Goal: Information Seeking & Learning: Learn about a topic

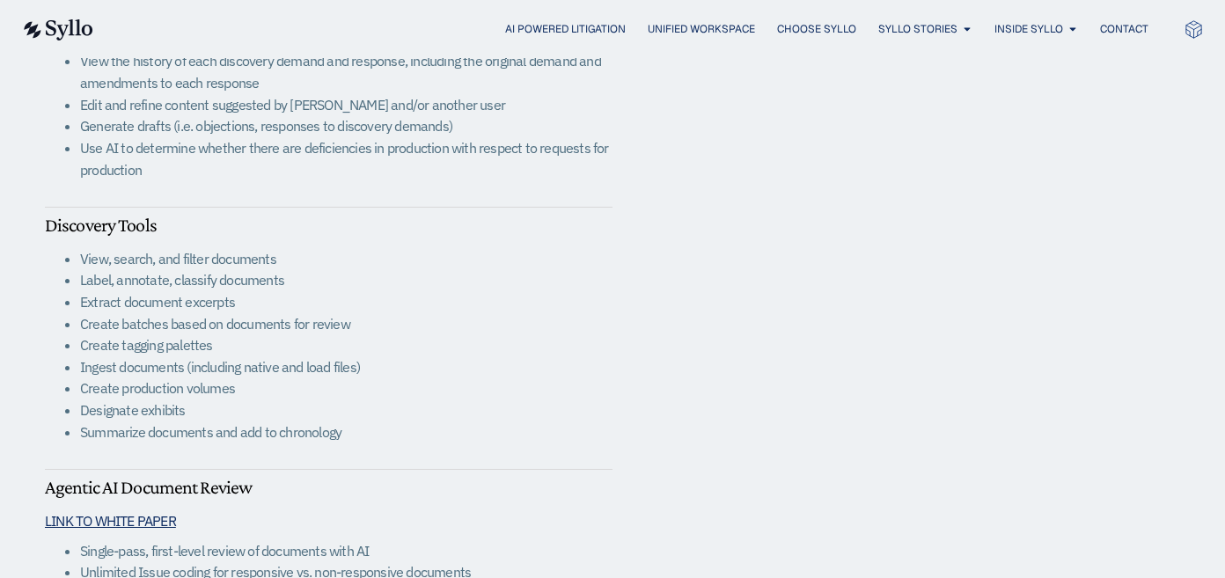
scroll to position [1922, 0]
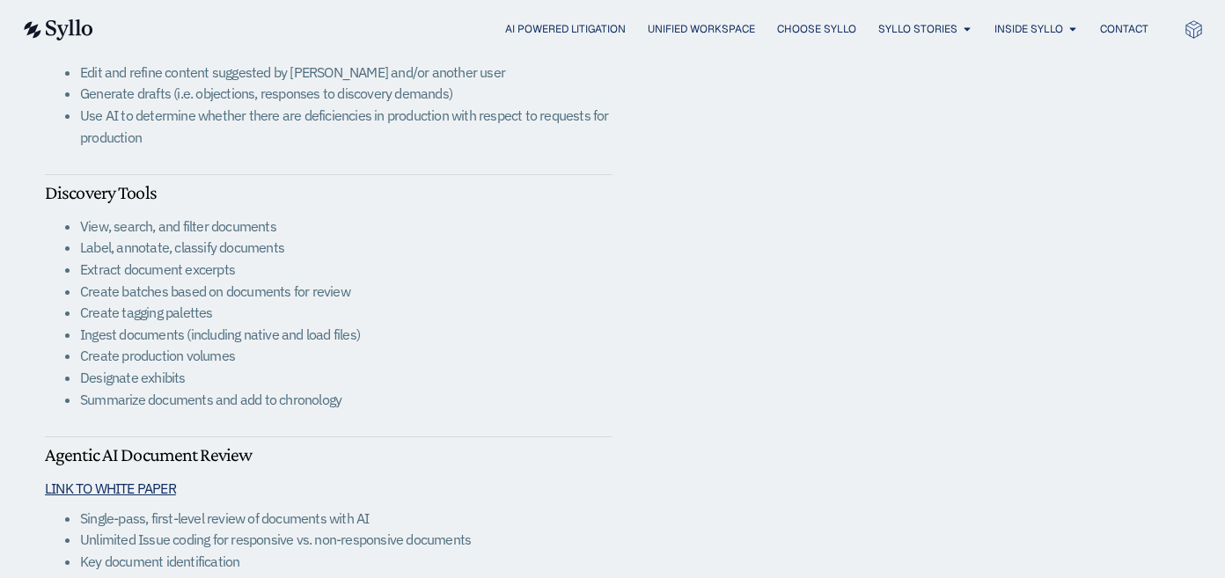
drag, startPoint x: 90, startPoint y: 359, endPoint x: 206, endPoint y: 397, distance: 122.2
click at [206, 397] on ul "View, search, and filter documents Label, annotate, classify documents Extract …" at bounding box center [329, 313] width 568 height 195
drag, startPoint x: 150, startPoint y: 277, endPoint x: 152, endPoint y: 254, distance: 23.0
click at [152, 255] on ul "View, search, and filter documents Label, annotate, classify documents Extract …" at bounding box center [329, 313] width 568 height 195
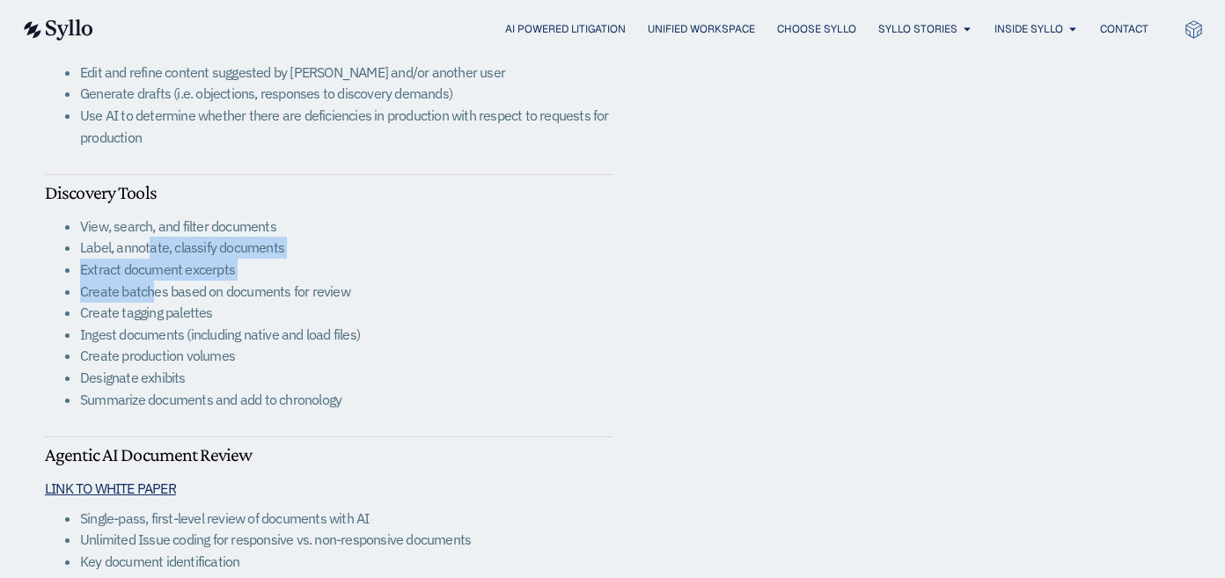
click at [153, 253] on li "Label, annotate, classify documents" at bounding box center [346, 248] width 533 height 22
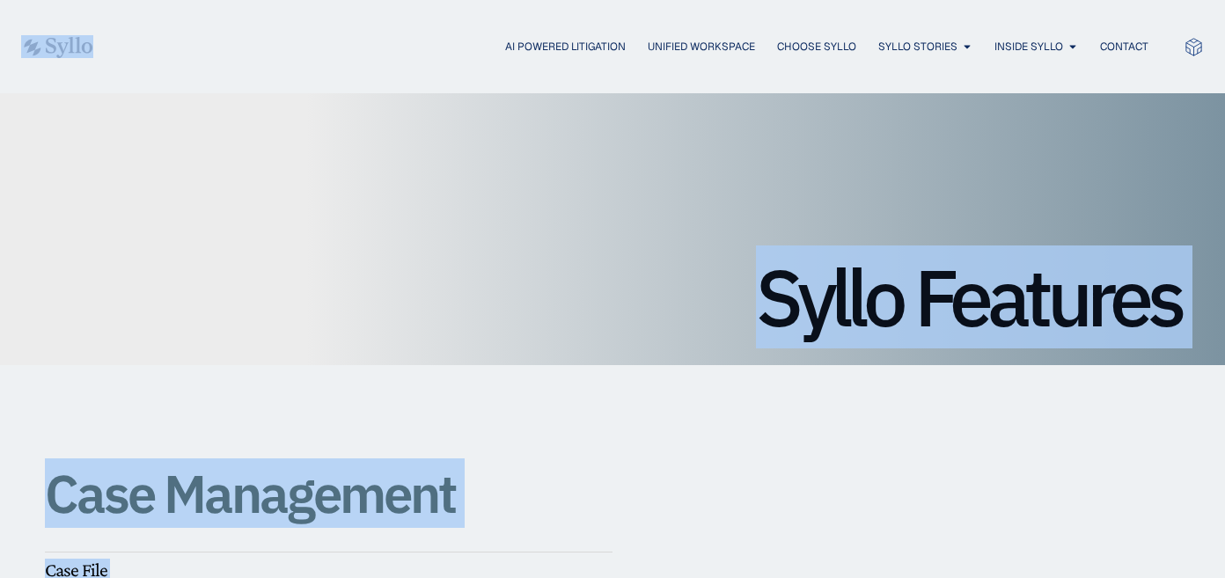
scroll to position [0, 0]
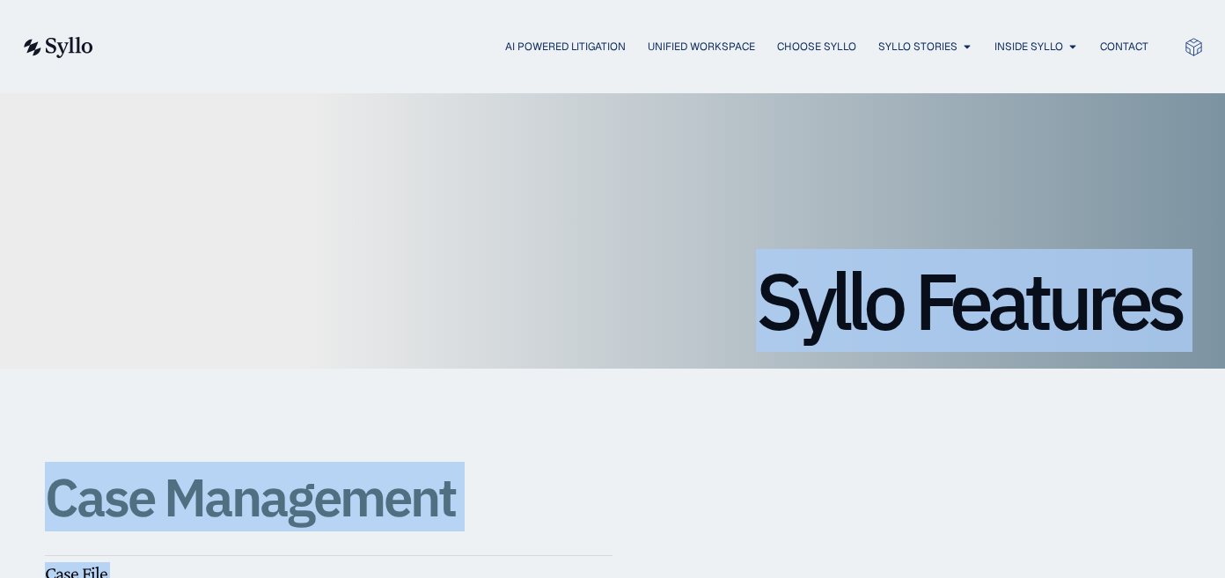
drag, startPoint x: 210, startPoint y: 432, endPoint x: 82, endPoint y: 280, distance: 199.3
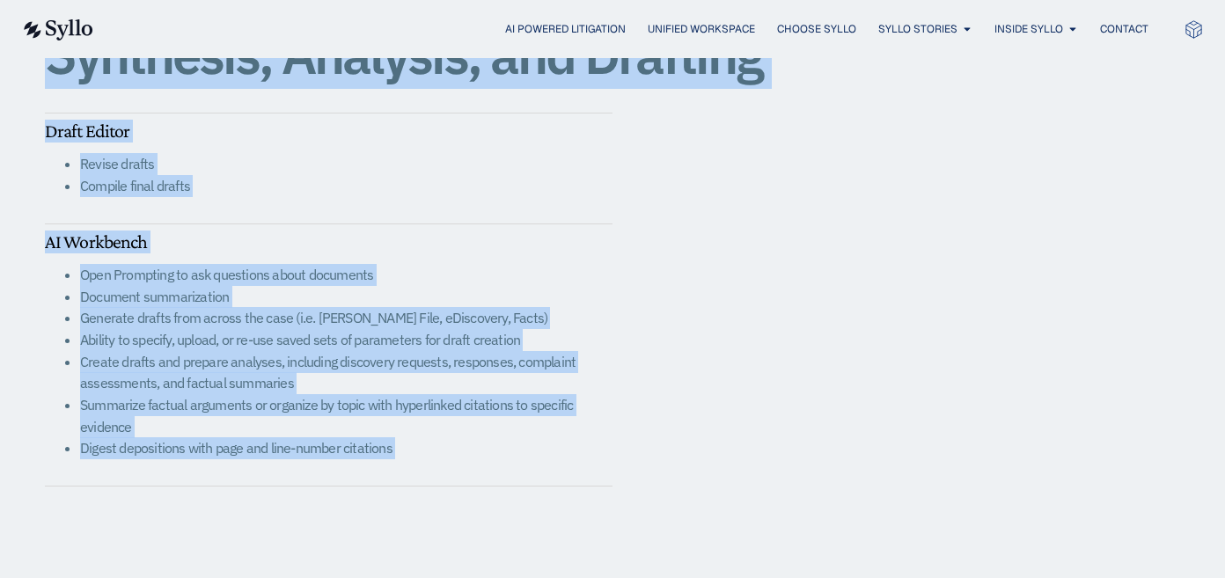
scroll to position [3009, 0]
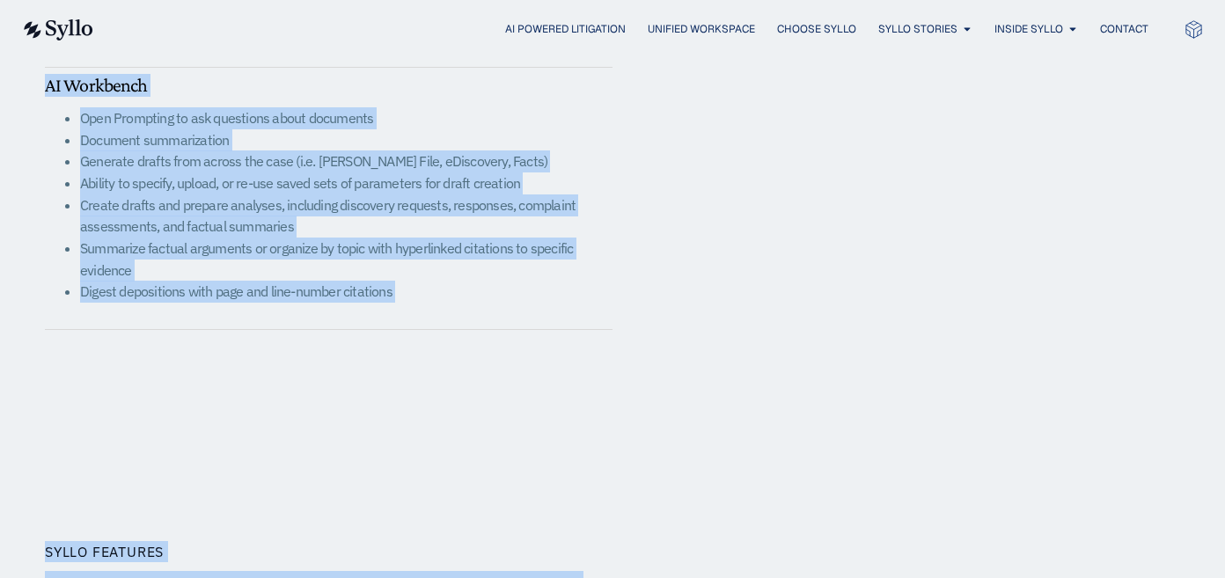
click at [577, 278] on li "Summarize factual arguments or organize by topic with hyperlinked citations to …" at bounding box center [346, 259] width 533 height 43
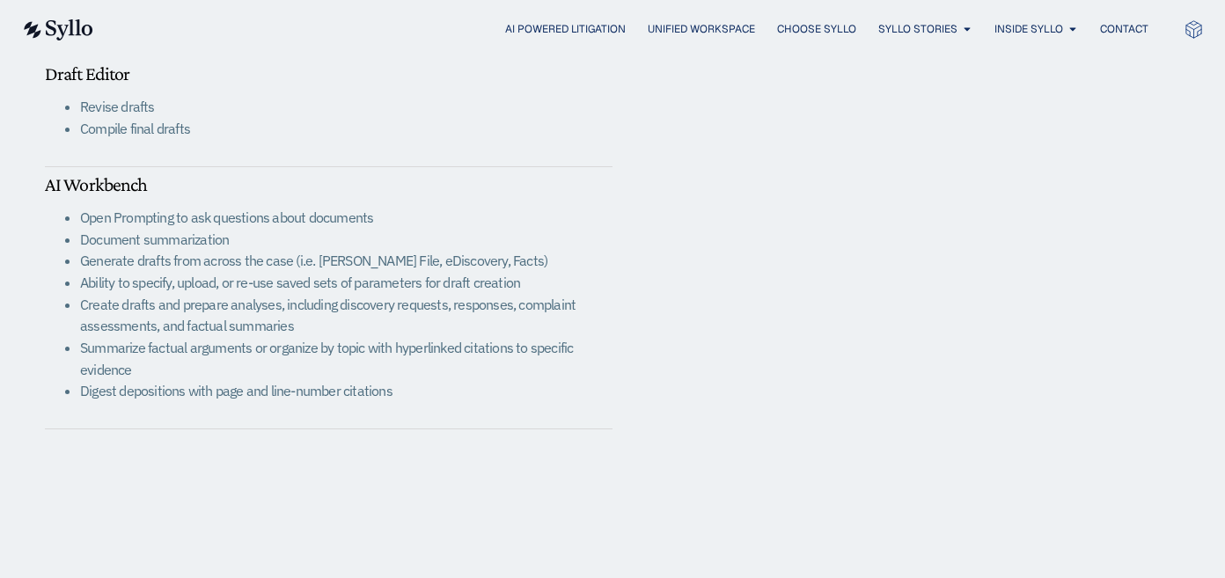
scroll to position [2838, 0]
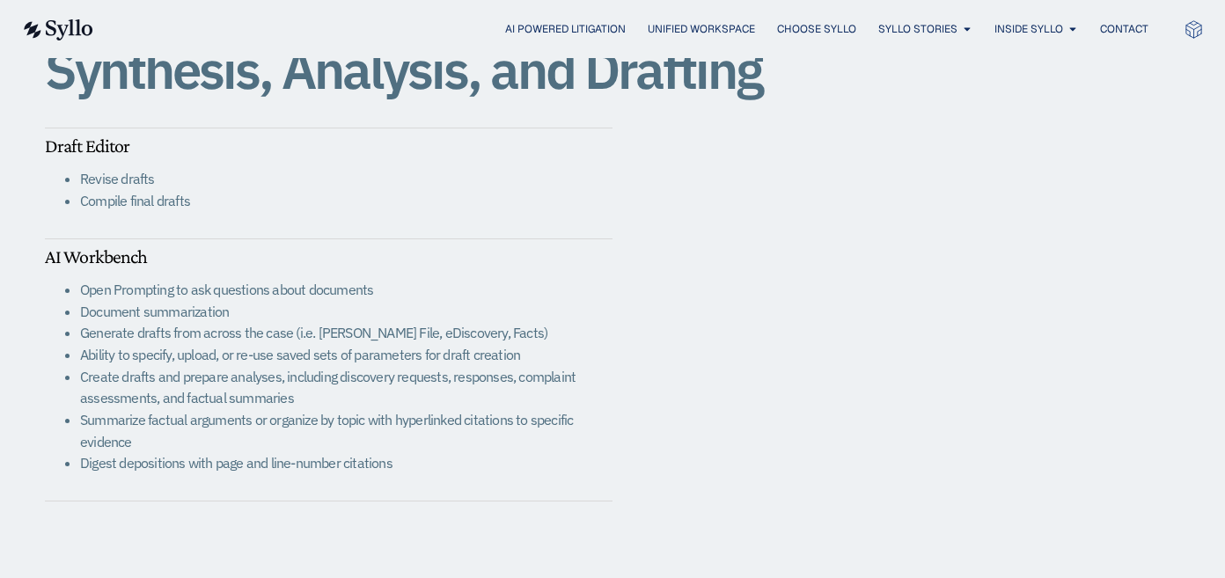
click at [755, 233] on div "SYLLO FEATURES Synthesis, Analysis, and Drafting Draft Editor Revise drafts Com…" at bounding box center [612, 253] width 1135 height 709
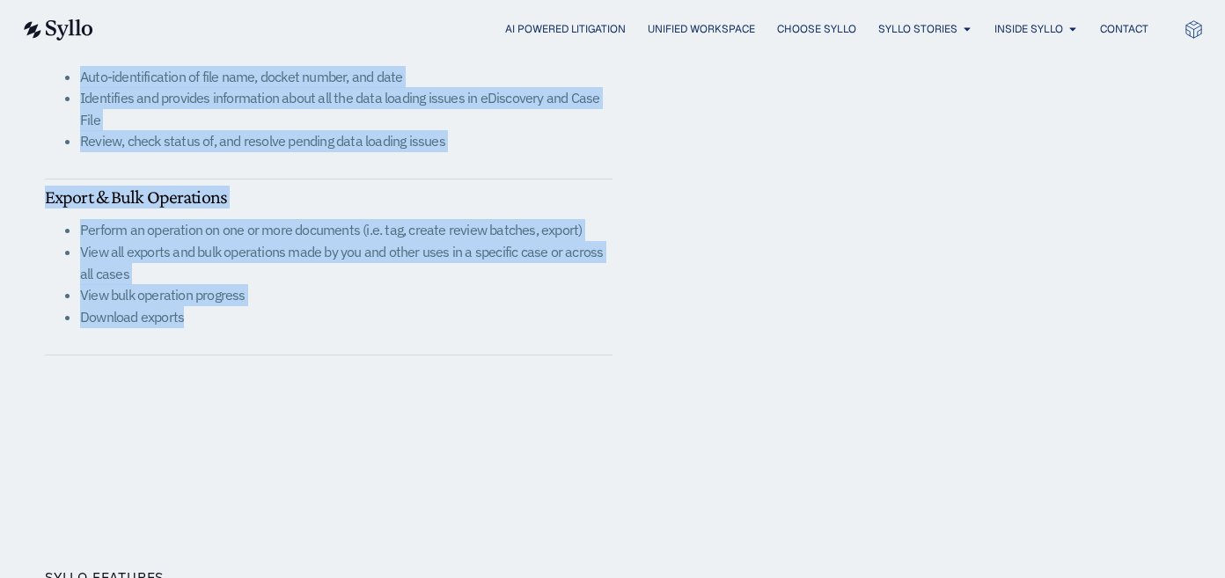
scroll to position [1177, 0]
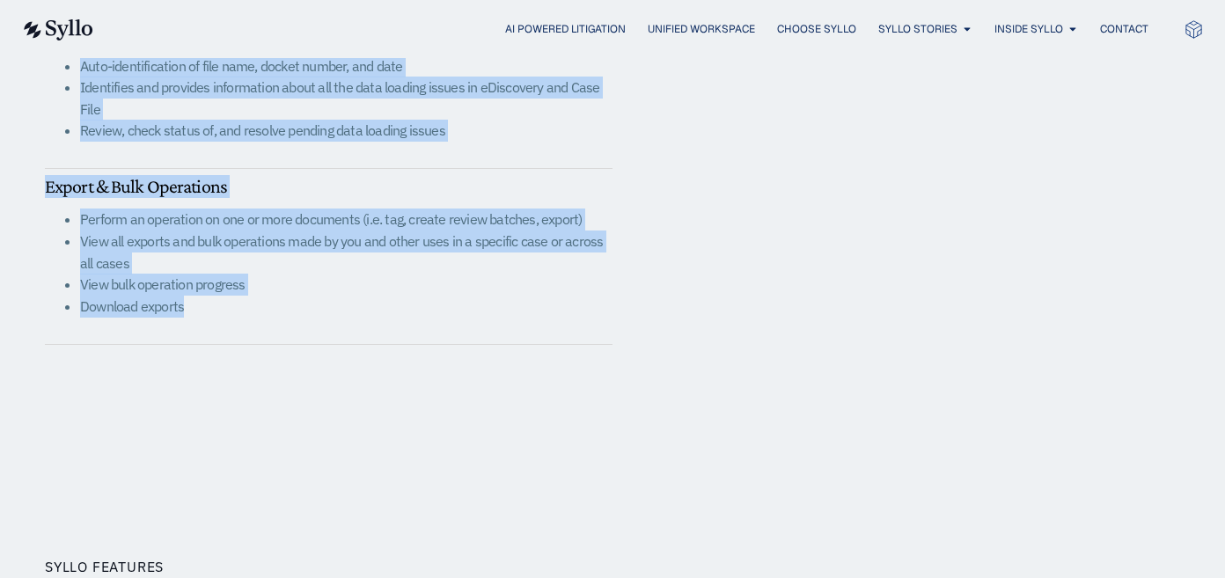
drag, startPoint x: 40, startPoint y: 128, endPoint x: 639, endPoint y: 439, distance: 675.6
copy div "Case Management Case File View, search, filter, and sort documents Populate doc…"
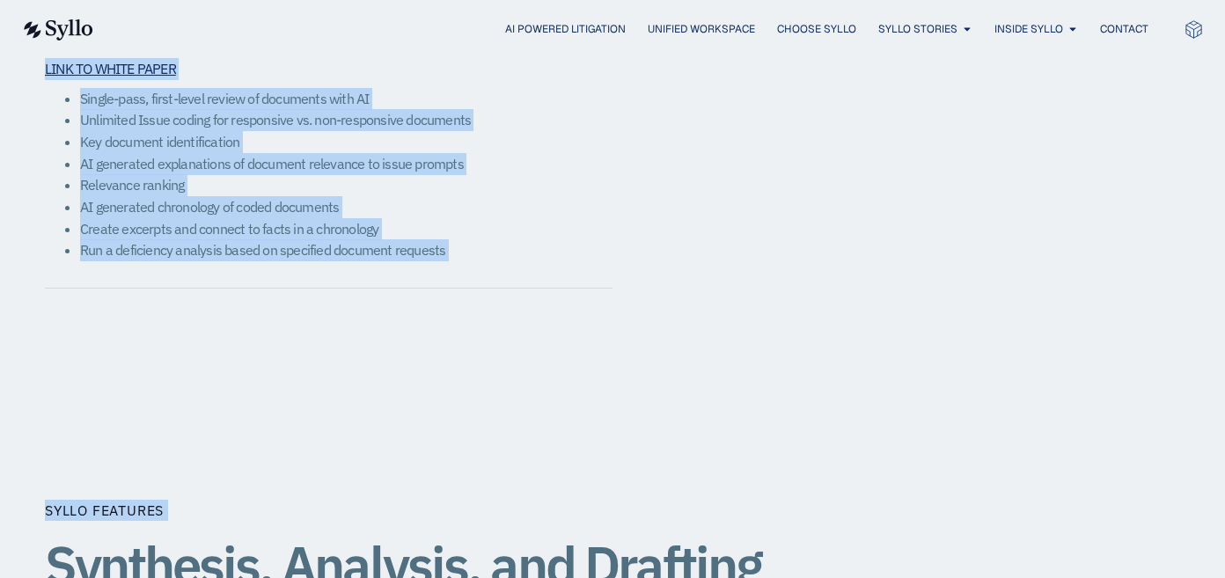
scroll to position [2356, 0]
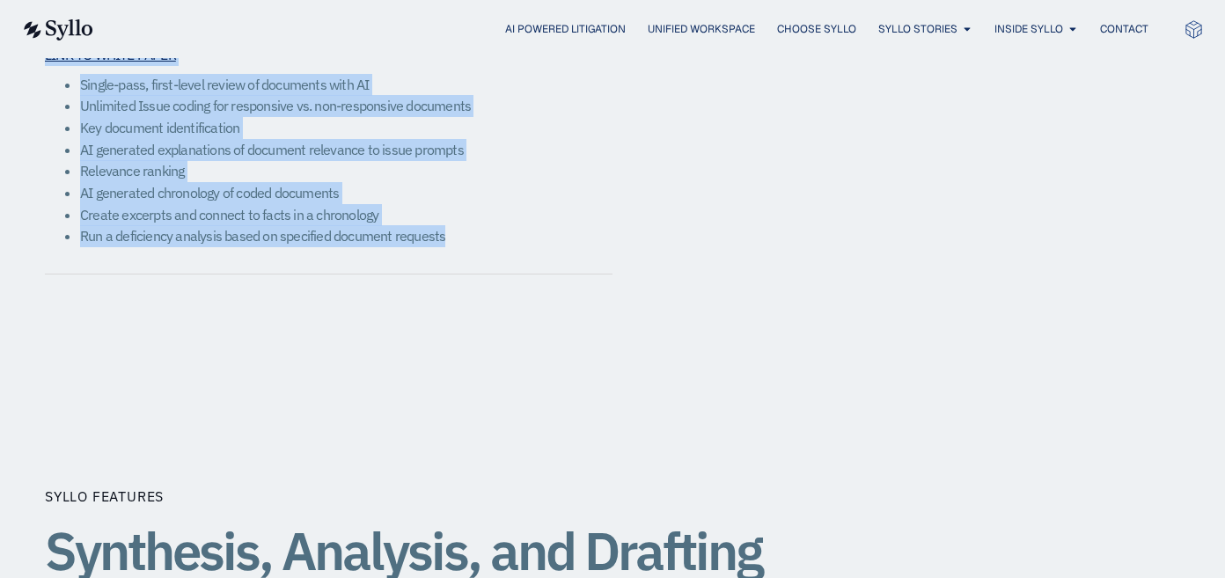
drag, startPoint x: 47, startPoint y: 254, endPoint x: 540, endPoint y: 239, distance: 493.2
copy div "eDiscovery Discovery Dashboard View discovery requests that have been made in t…"
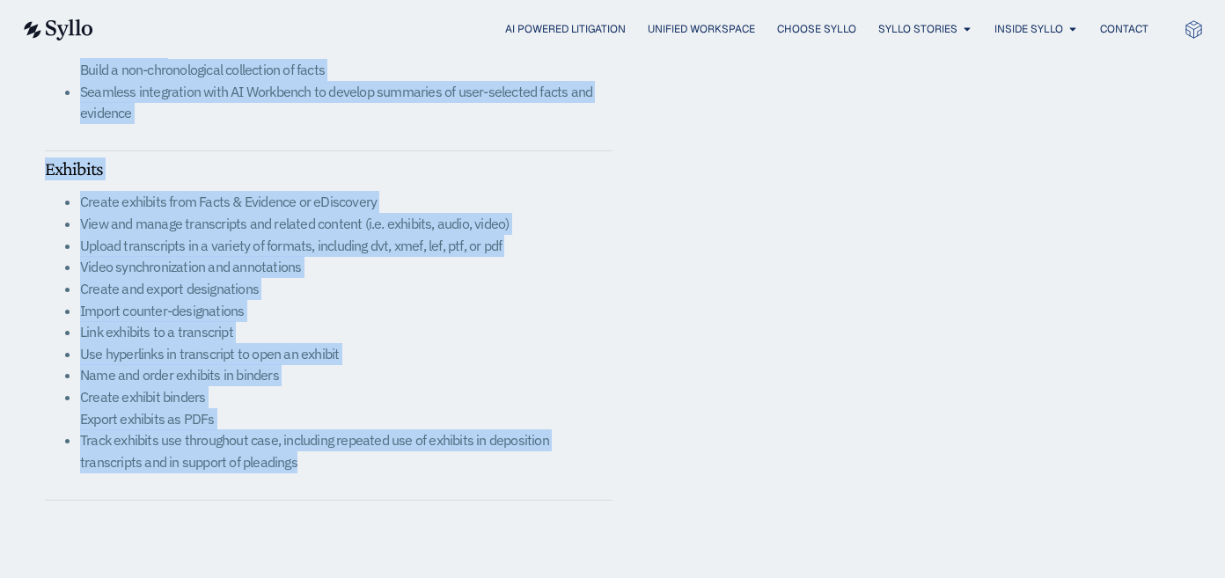
scroll to position [4023, 0]
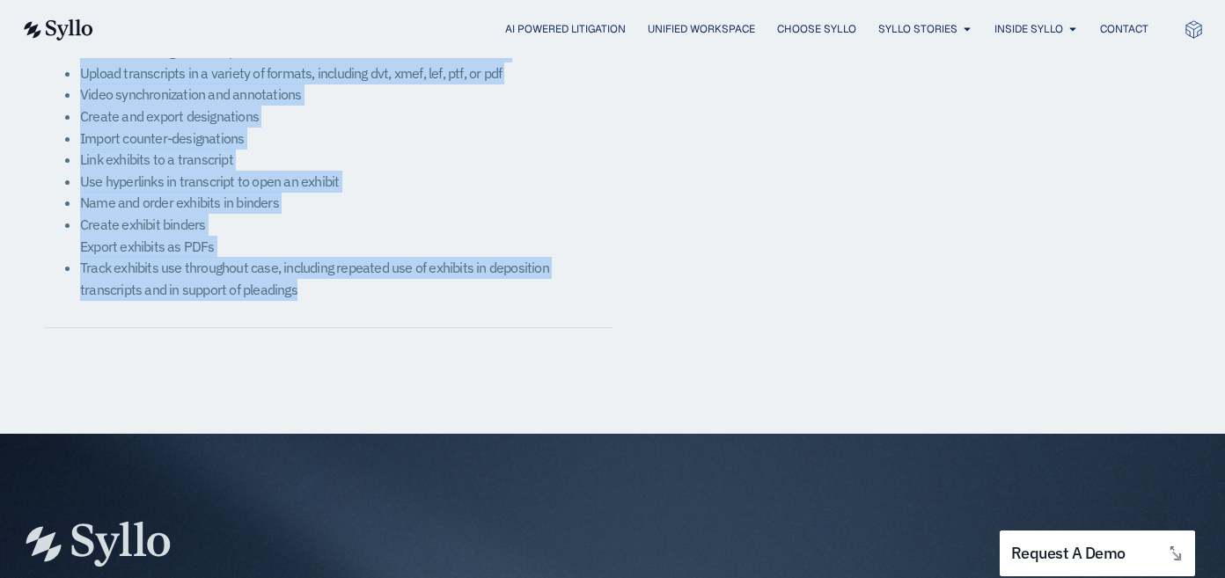
drag, startPoint x: 38, startPoint y: 298, endPoint x: 409, endPoint y: 308, distance: 371.6
copy div "Facts & Evidence Create fact chronologies and fact collections View, browse, an…"
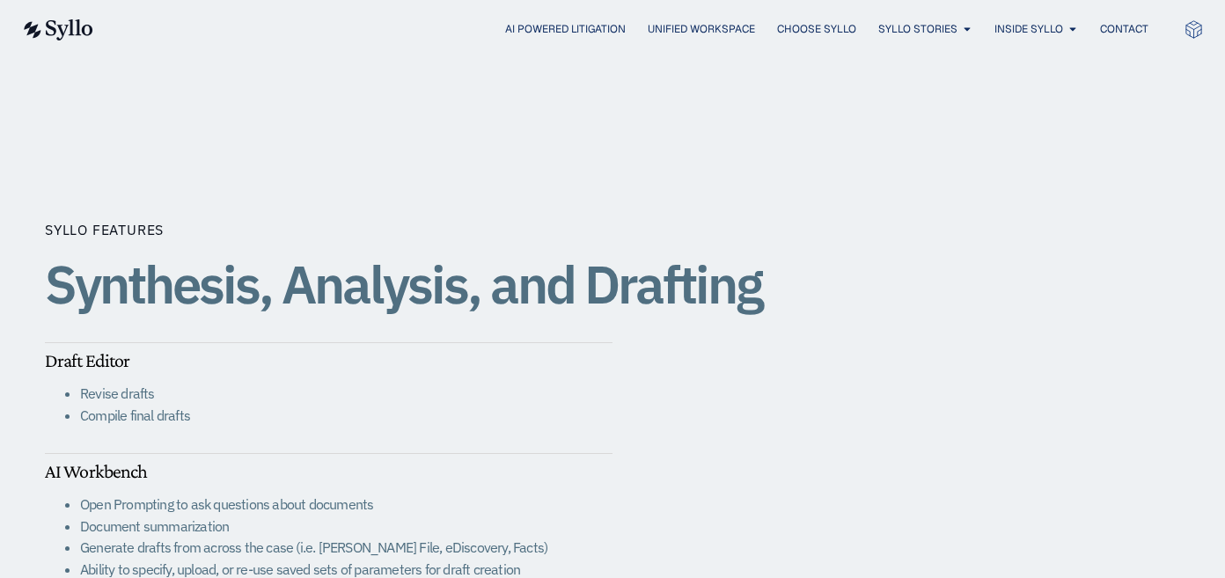
scroll to position [2730, 0]
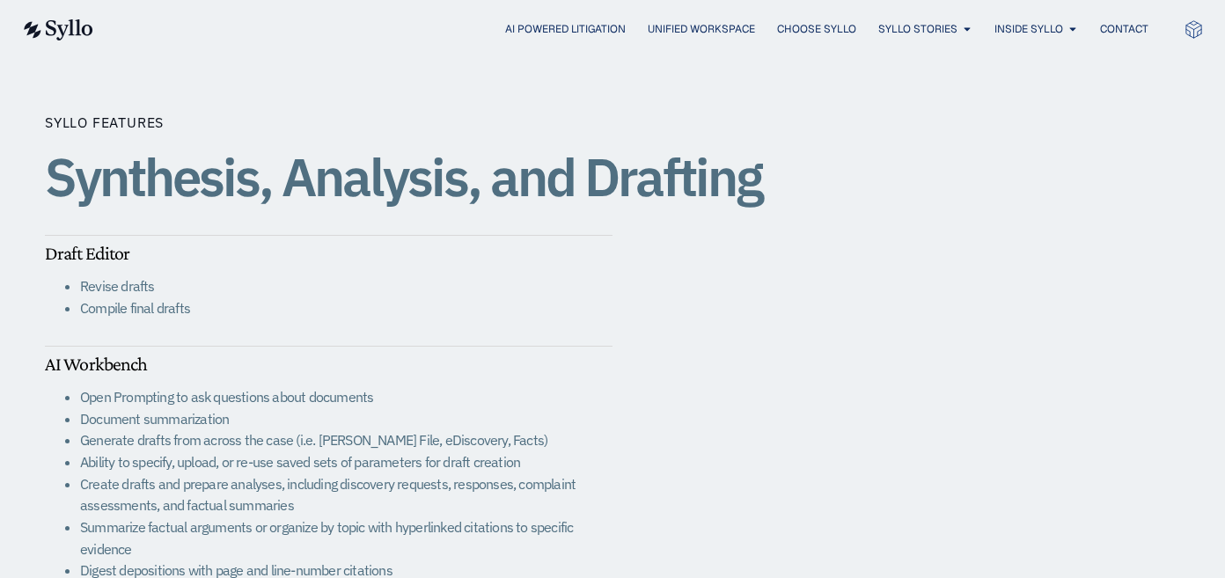
click at [572, 175] on h1 "Synthesis, Analysis, and Drafting" at bounding box center [403, 177] width 717 height 58
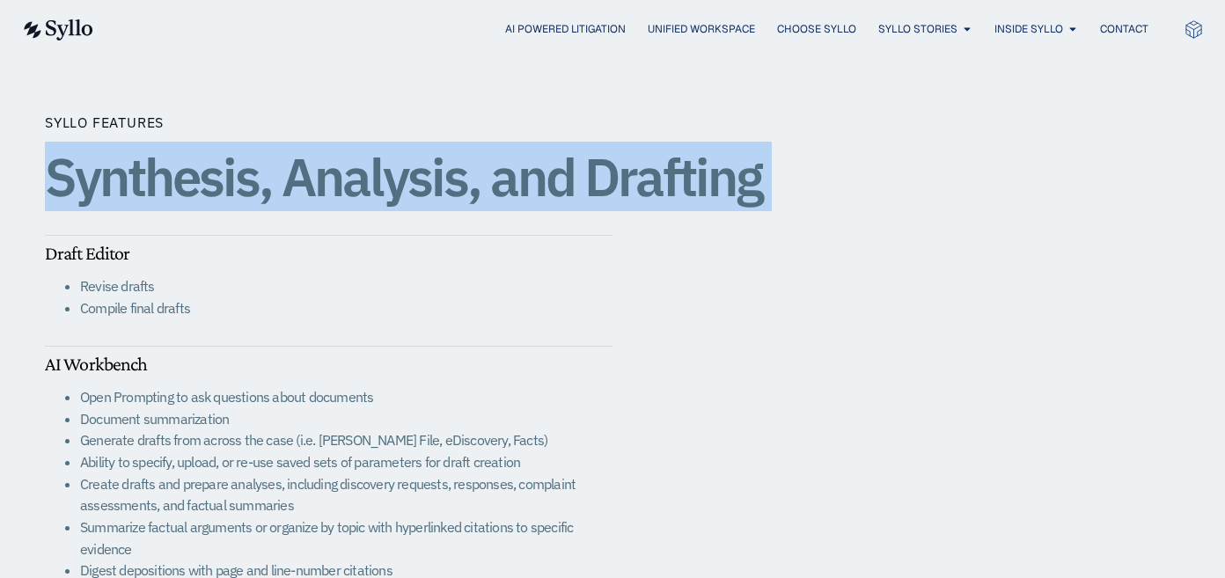
click at [572, 175] on h1 "Synthesis, Analysis, and Drafting" at bounding box center [403, 177] width 717 height 58
copy div "Synthesis, Analysis, and Drafting"
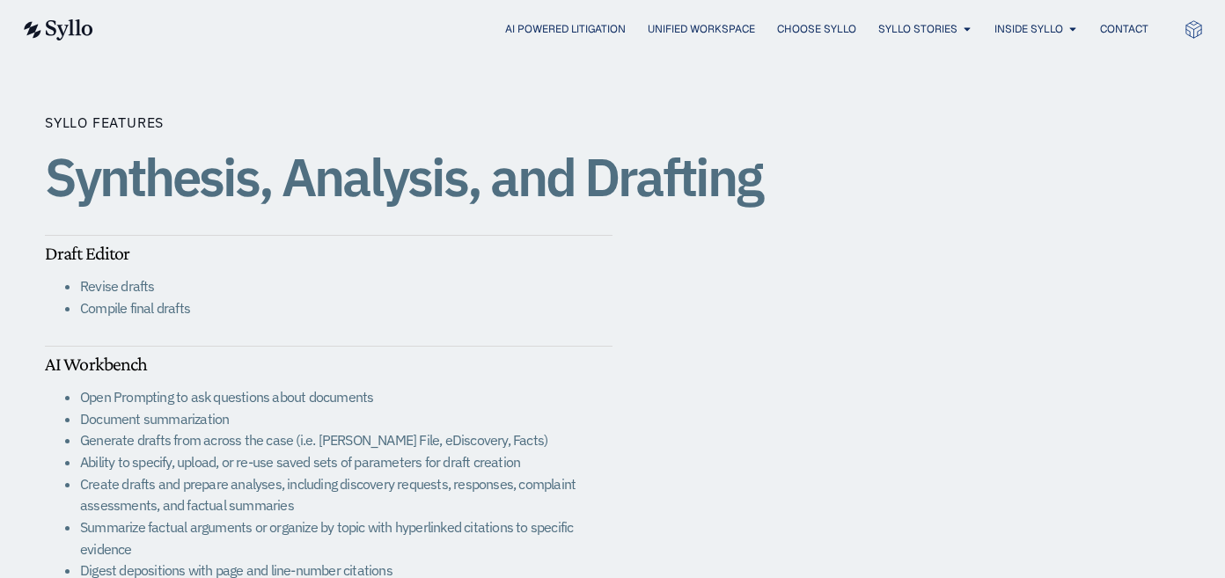
drag, startPoint x: 48, startPoint y: 249, endPoint x: 439, endPoint y: 467, distance: 447.2
click at [439, 467] on div "Draft Editor Revise drafts Compile final drafts AI Workbench Open Prompting to …" at bounding box center [329, 422] width 568 height 374
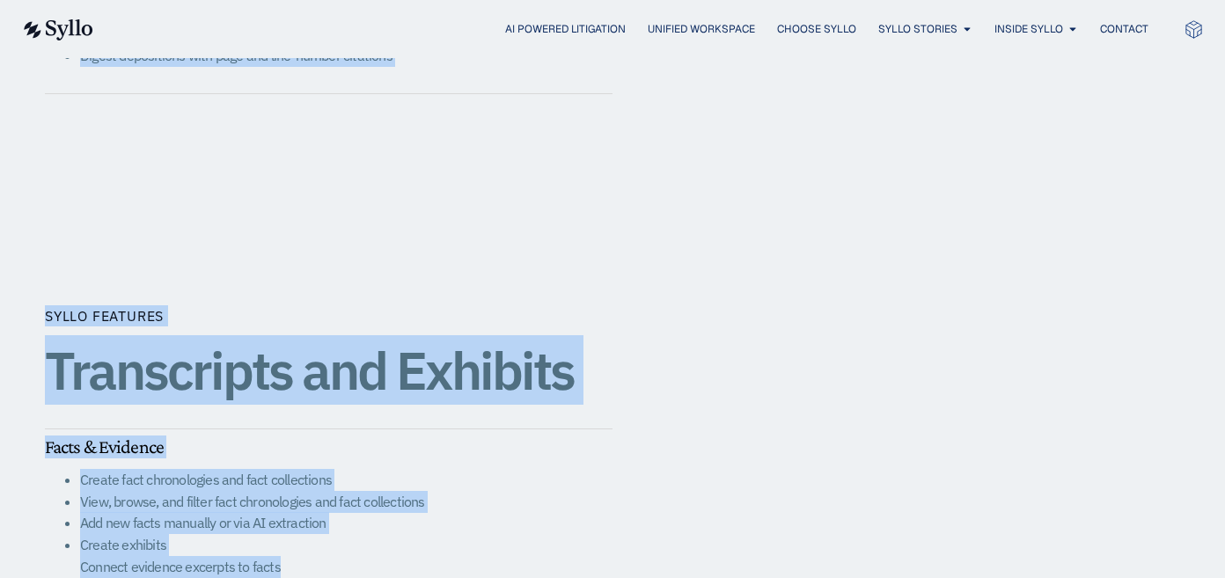
scroll to position [3248, 0]
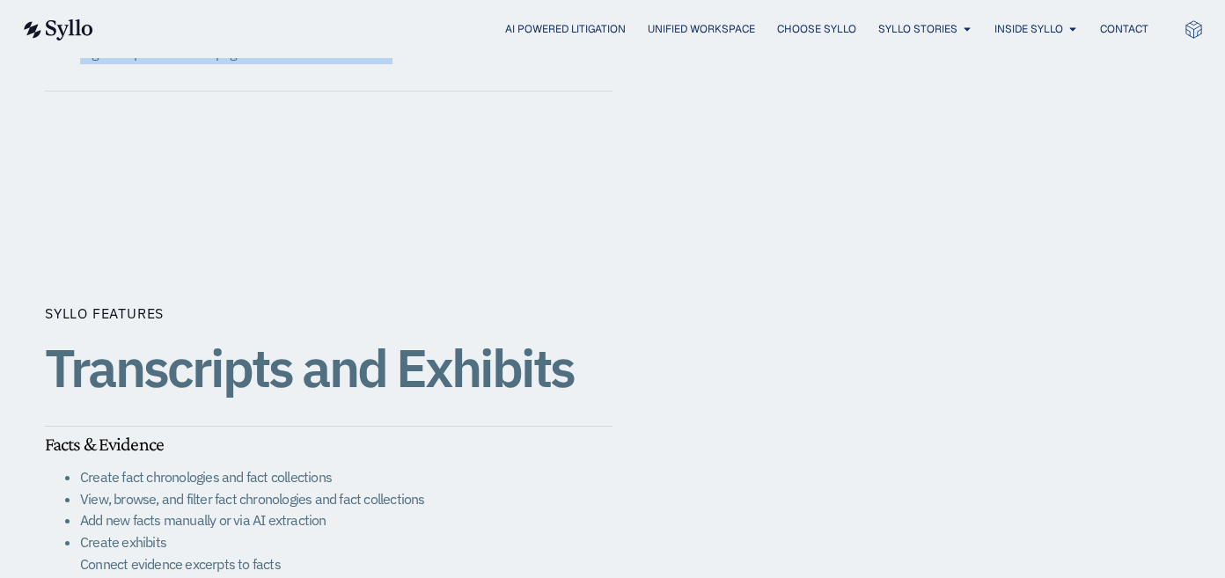
drag, startPoint x: 50, startPoint y: 253, endPoint x: 504, endPoint y: 77, distance: 487.4
copy div "Draft Editor Revise drafts Compile final drafts AI Workbench Open Prompting to …"
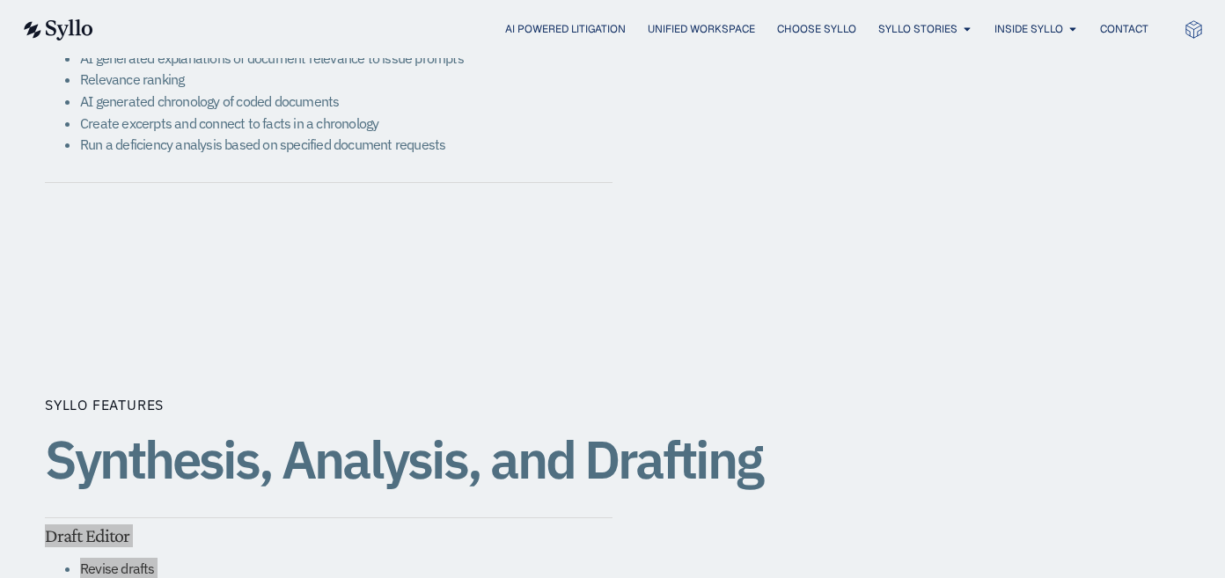
scroll to position [1816, 0]
